Goal: Task Accomplishment & Management: Manage account settings

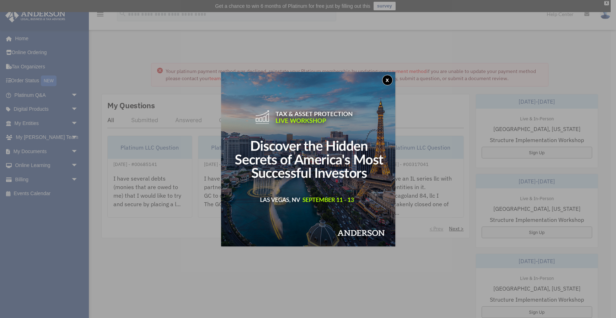
click at [390, 80] on button "x" at bounding box center [387, 80] width 11 height 11
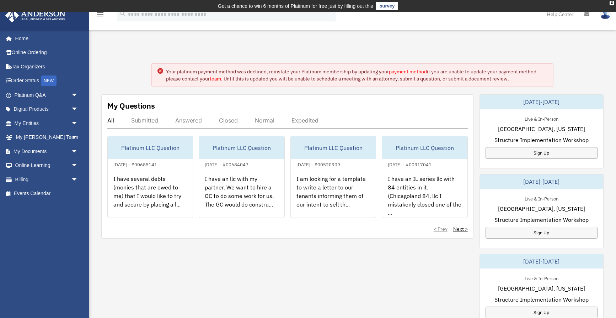
click at [402, 72] on link "payment method" at bounding box center [408, 71] width 38 height 6
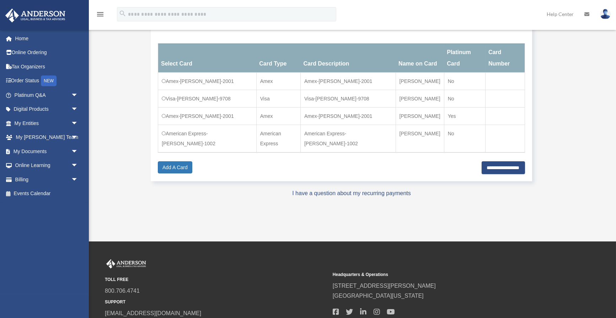
scroll to position [124, 0]
click at [503, 174] on input "**********" at bounding box center [503, 167] width 43 height 13
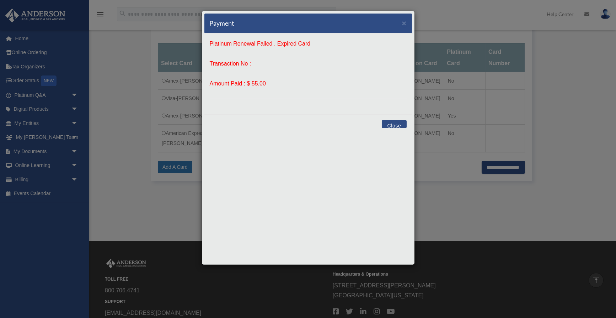
click at [397, 123] on button "Close" at bounding box center [394, 124] width 25 height 8
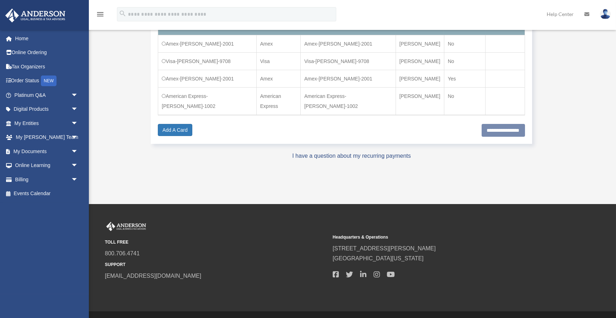
scroll to position [161, 0]
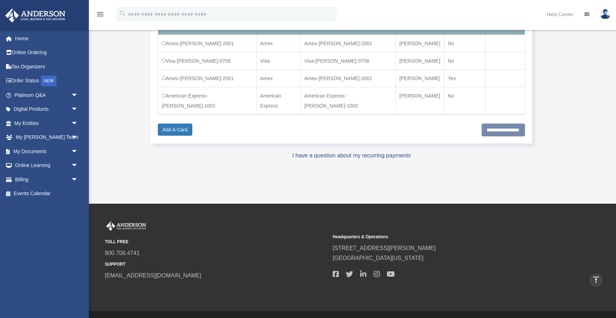
click at [217, 69] on td "Visa-Carolyn-Gregory-9708" at bounding box center [207, 60] width 99 height 17
click at [222, 69] on td "Visa-Carolyn-Gregory-9708" at bounding box center [207, 60] width 99 height 17
drag, startPoint x: 222, startPoint y: 69, endPoint x: 173, endPoint y: 69, distance: 49.1
click at [173, 69] on td "Visa-Carolyn-Gregory-9708" at bounding box center [207, 60] width 99 height 17
copy td "Visa-Carolyn-Gregory-9708"
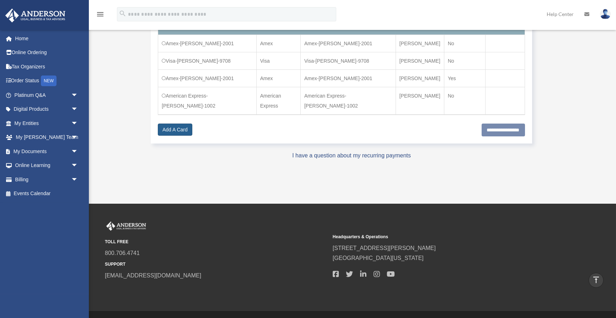
click at [170, 136] on link "Add A Card" at bounding box center [175, 129] width 34 height 12
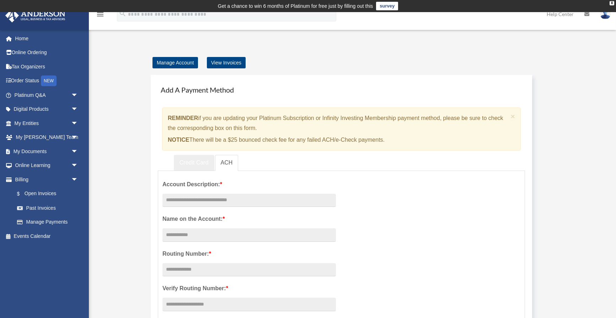
click at [196, 160] on link "Credit Card" at bounding box center [194, 163] width 41 height 16
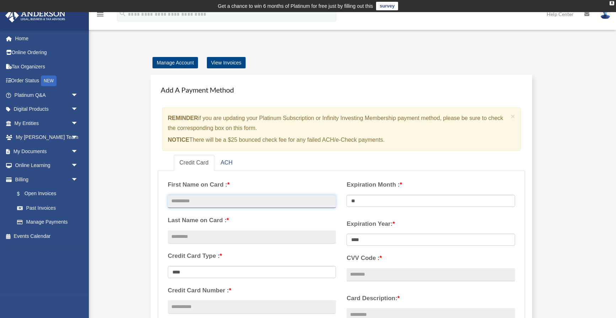
click at [262, 197] on input "text" at bounding box center [252, 202] width 168 height 14
type input "**********"
type input "****"
type input "**********"
select select "**"
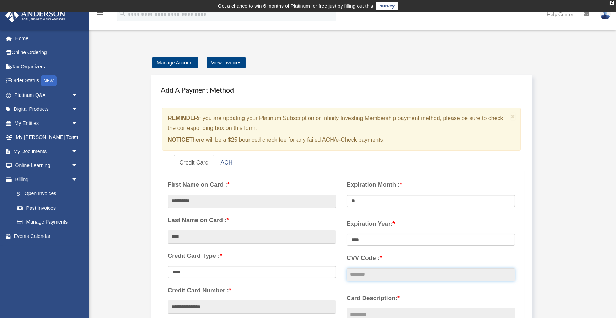
type input "***"
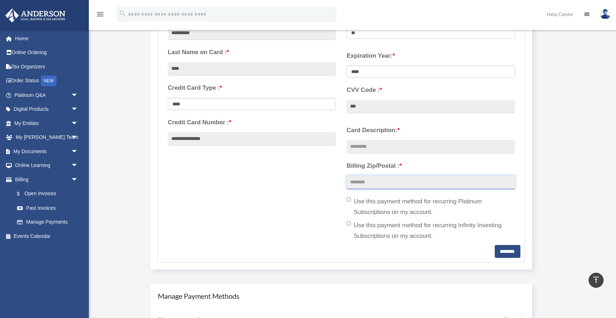
scroll to position [167, 0]
select select "****"
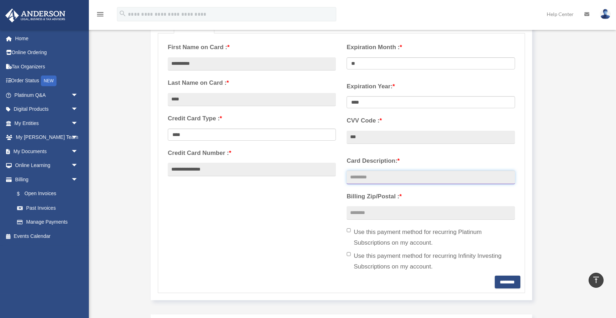
scroll to position [137, 0]
type input "**********"
click at [377, 206] on input "Billing Zip/Postal : *" at bounding box center [431, 213] width 168 height 14
type input "*****"
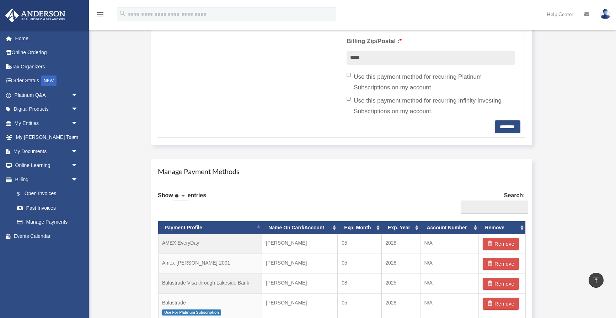
scroll to position [291, 0]
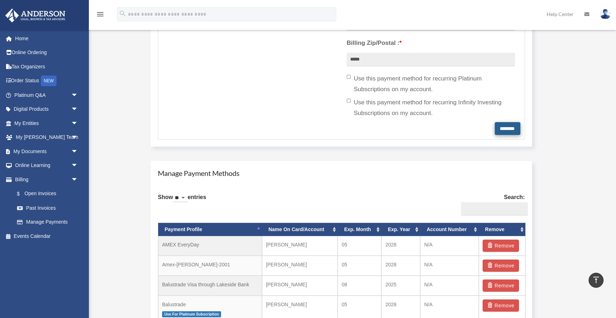
click at [505, 125] on input "********" at bounding box center [508, 128] width 26 height 13
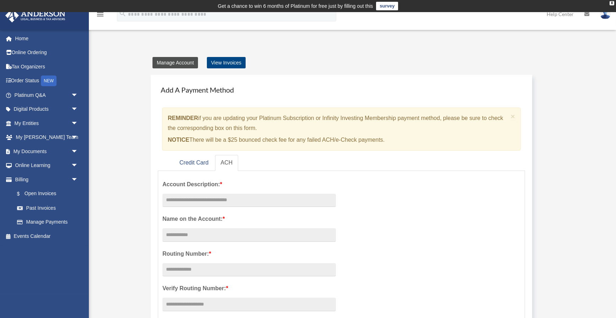
click at [179, 62] on link "Manage Account" at bounding box center [176, 62] width 46 height 11
click at [183, 160] on link "Credit Card" at bounding box center [194, 163] width 41 height 16
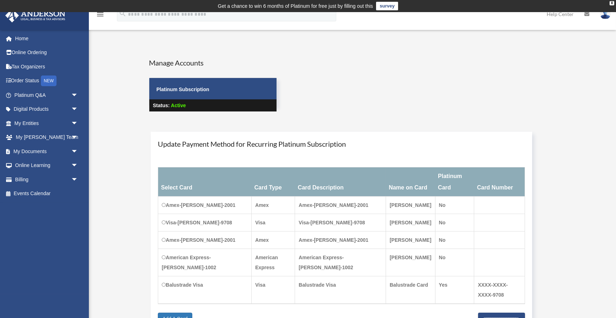
click at [101, 14] on icon "menu" at bounding box center [100, 14] width 9 height 9
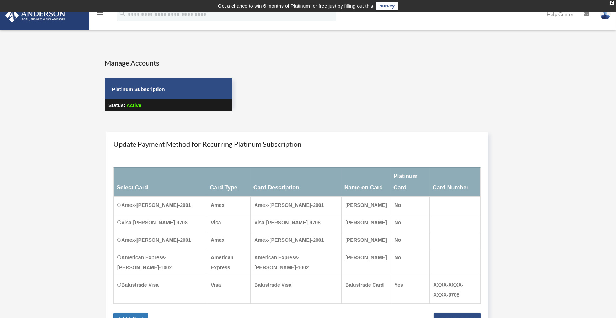
click at [100, 15] on icon "menu" at bounding box center [100, 14] width 9 height 9
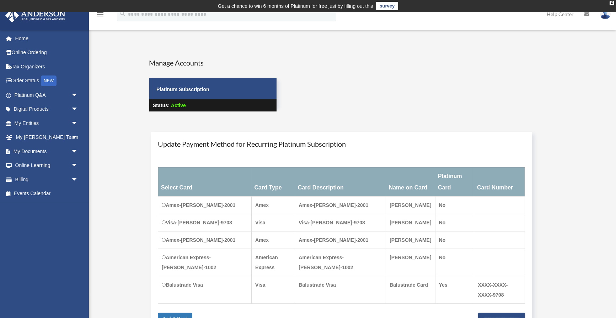
click at [192, 90] on strong "Platinum Subscription" at bounding box center [182, 89] width 53 height 6
click at [21, 177] on link "Billing arrow_drop_down" at bounding box center [47, 179] width 84 height 14
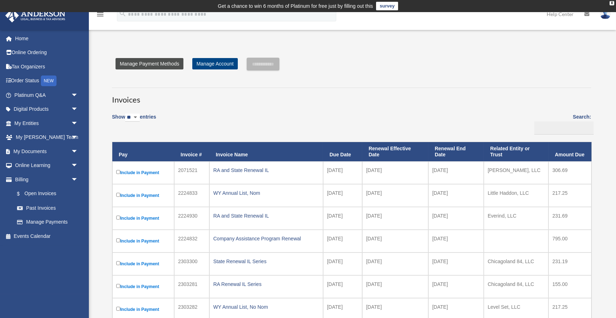
click at [170, 62] on link "Manage Payment Methods" at bounding box center [150, 63] width 68 height 11
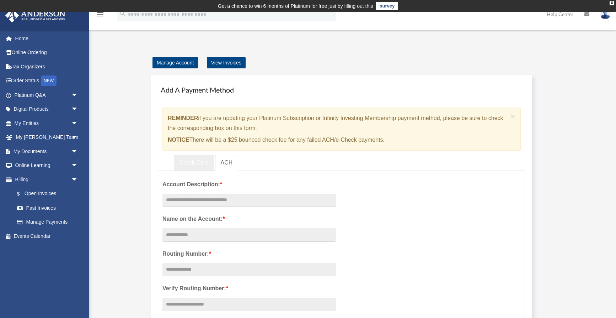
click at [190, 162] on link "Credit Card" at bounding box center [194, 163] width 41 height 16
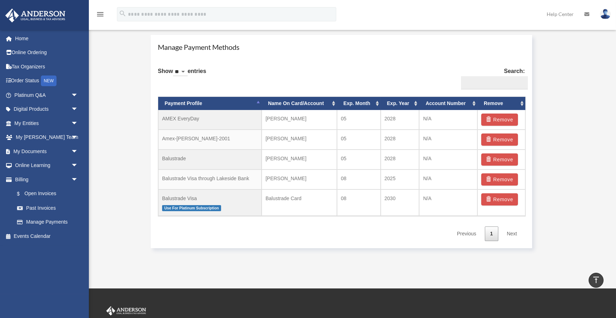
scroll to position [417, 0]
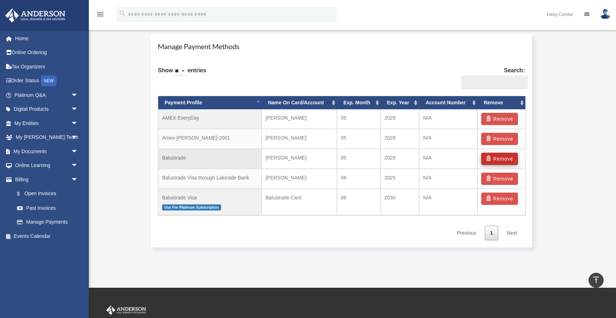
click at [502, 154] on button "Remove" at bounding box center [500, 159] width 37 height 12
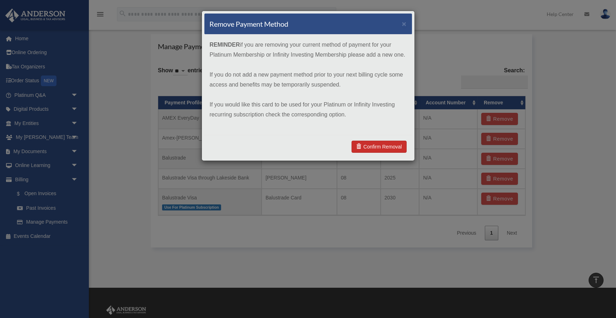
click at [382, 145] on link "Confirm Removal" at bounding box center [379, 146] width 55 height 12
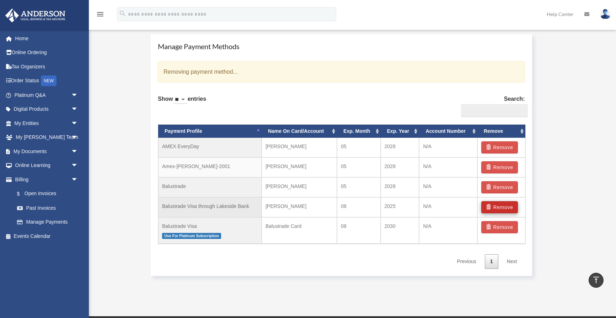
click at [499, 203] on button "Remove" at bounding box center [500, 207] width 37 height 12
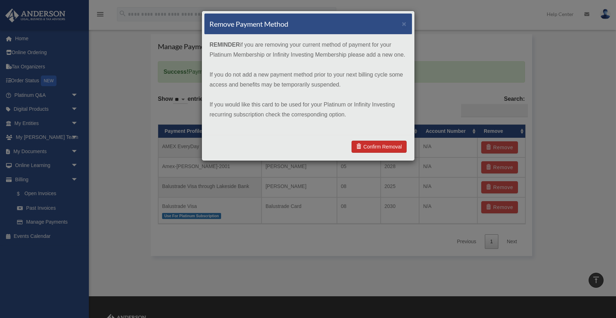
click at [378, 145] on link "Confirm Removal" at bounding box center [379, 146] width 55 height 12
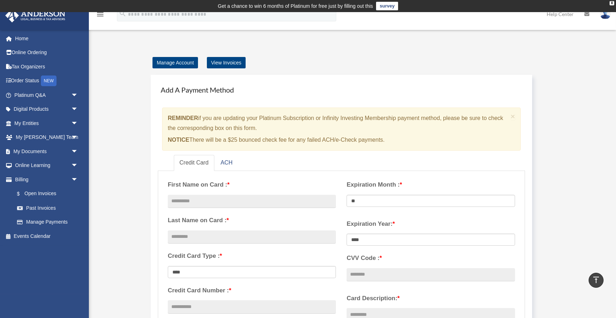
scroll to position [0, 0]
click at [180, 64] on link "Manage Account" at bounding box center [176, 62] width 46 height 11
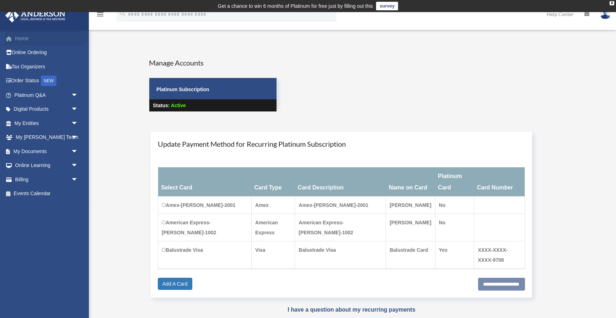
click at [17, 39] on link "Home" at bounding box center [47, 38] width 84 height 14
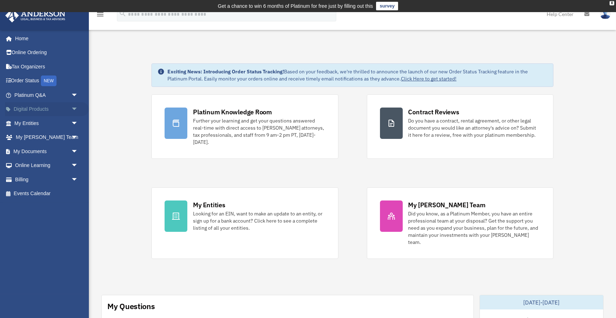
click at [34, 110] on link "Digital Products arrow_drop_down" at bounding box center [47, 109] width 84 height 14
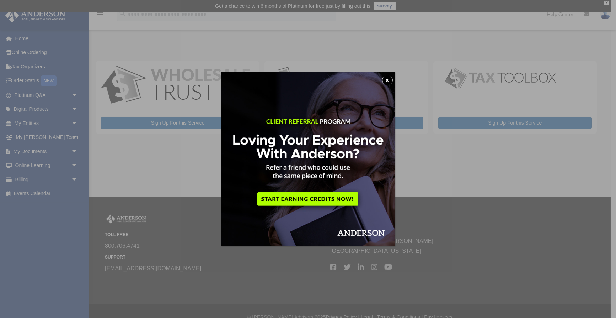
click at [385, 79] on button "x" at bounding box center [387, 80] width 11 height 11
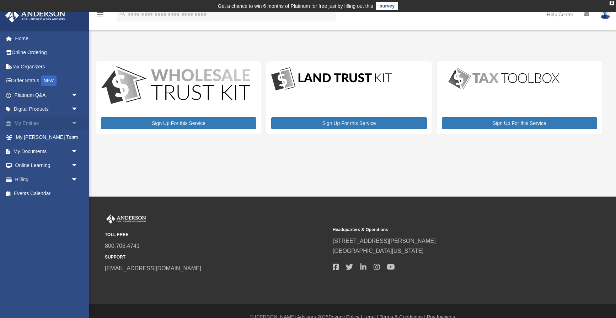
click at [33, 123] on link "My Entities arrow_drop_down" at bounding box center [47, 123] width 84 height 14
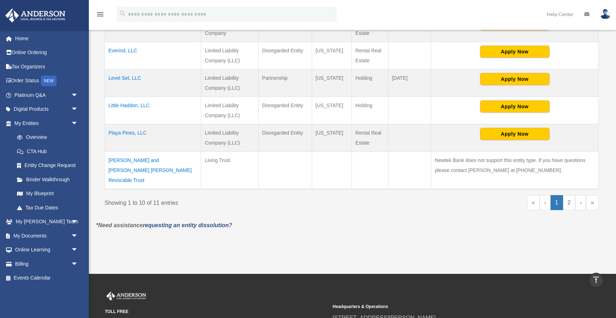
scroll to position [312, 0]
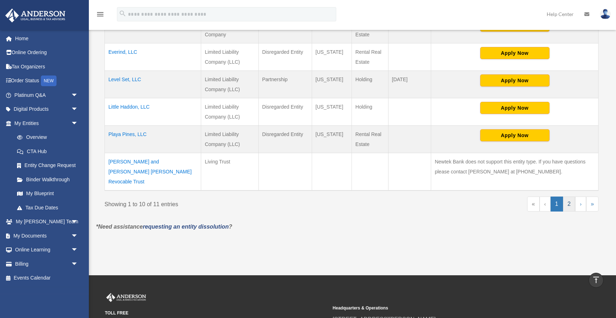
click at [569, 196] on link "2" at bounding box center [569, 203] width 12 height 15
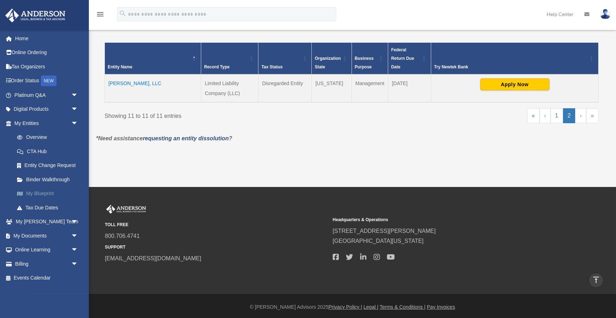
click at [40, 192] on link "My Blueprint" at bounding box center [49, 193] width 79 height 14
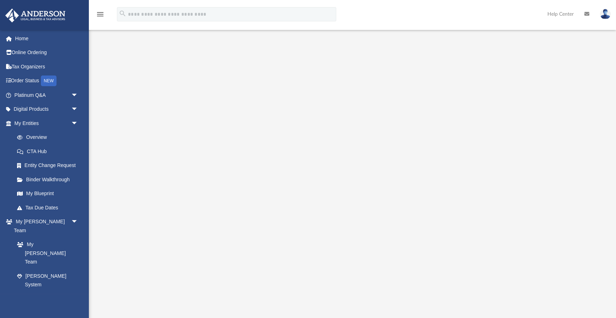
scroll to position [28, 0]
click at [36, 161] on link "Entity Change Request" at bounding box center [49, 165] width 79 height 14
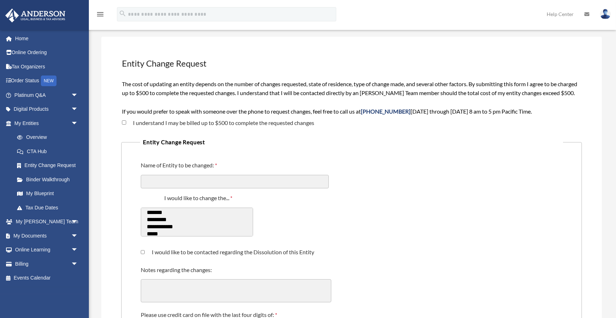
scroll to position [38, 0]
